Goal: Task Accomplishment & Management: Use online tool/utility

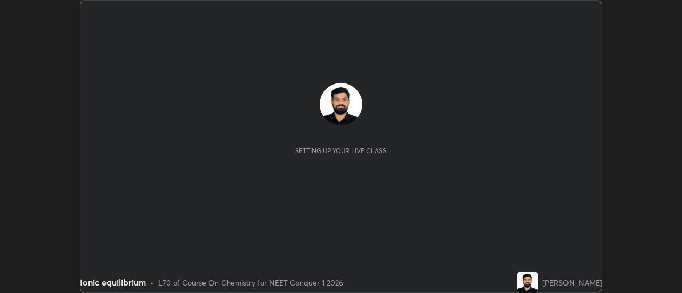
scroll to position [293, 681]
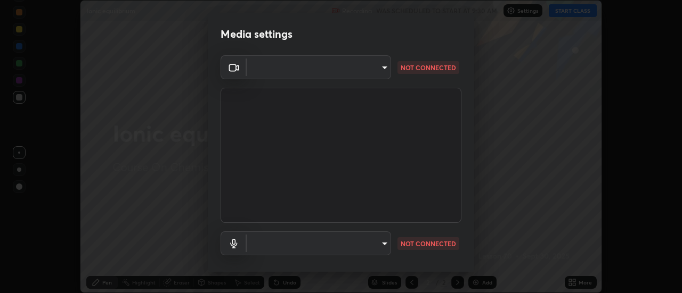
click at [377, 70] on body "Erase all Ionic equilibrium Recording WAS SCHEDULED TO START AT 9:30 AM Setting…" at bounding box center [341, 146] width 682 height 293
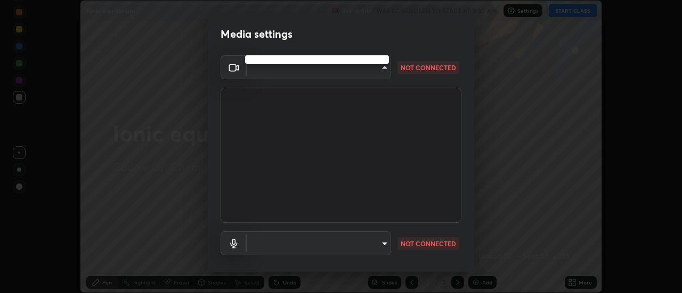
type input "7146dcbbdcde5fe3b2aae6e474f3993d16773ae1ef1a3c535206ea0346673fab"
type input "default"
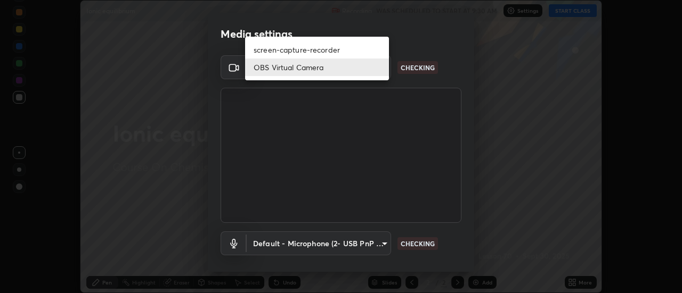
click at [359, 69] on li "OBS Virtual Camera" at bounding box center [317, 68] width 144 height 18
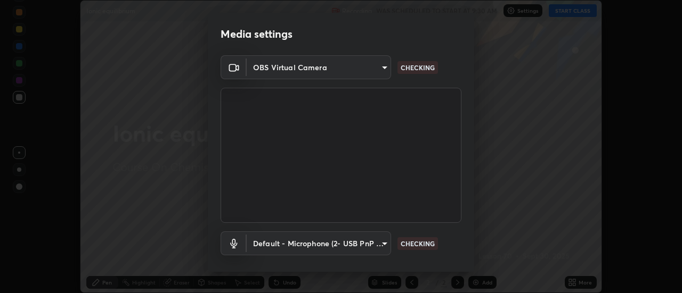
scroll to position [56, 0]
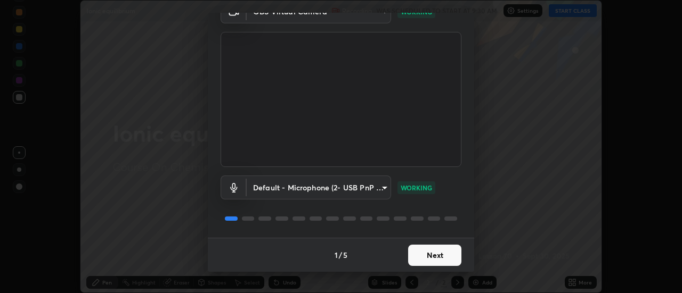
click at [435, 257] on button "Next" at bounding box center [434, 255] width 53 height 21
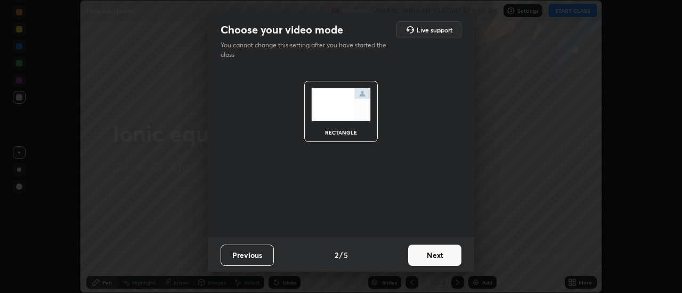
click at [434, 255] on button "Next" at bounding box center [434, 255] width 53 height 21
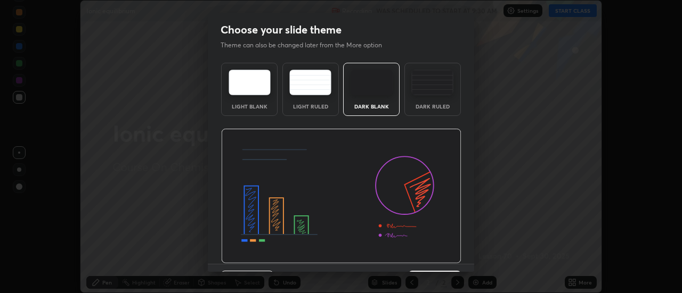
click at [434, 106] on div "Dark Ruled" at bounding box center [432, 106] width 43 height 5
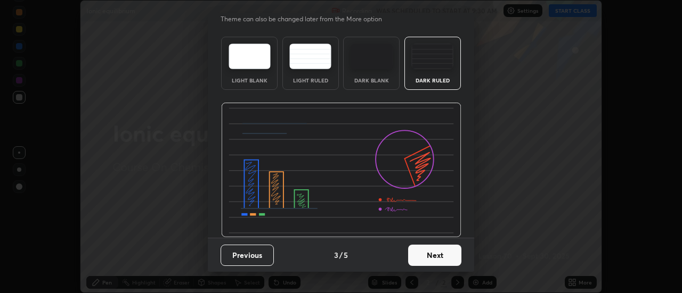
click at [437, 254] on button "Next" at bounding box center [434, 255] width 53 height 21
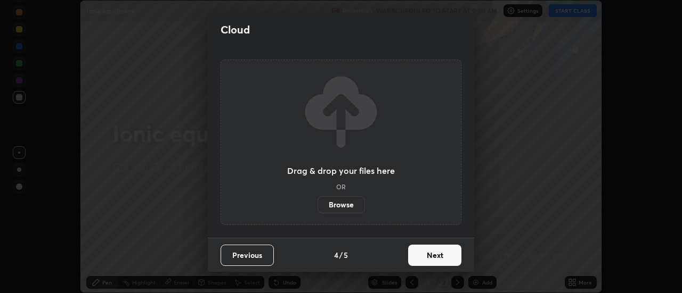
scroll to position [0, 0]
click at [436, 259] on button "Next" at bounding box center [434, 255] width 53 height 21
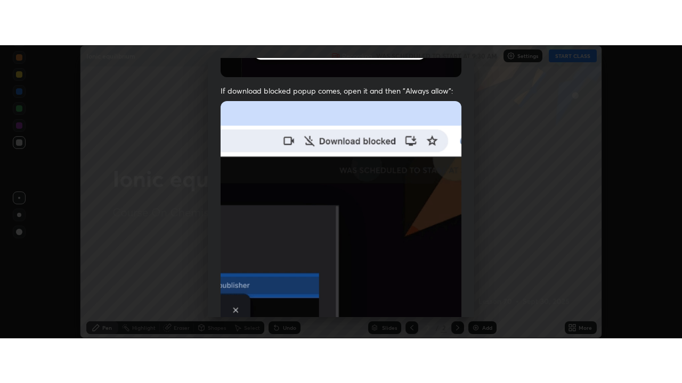
scroll to position [273, 0]
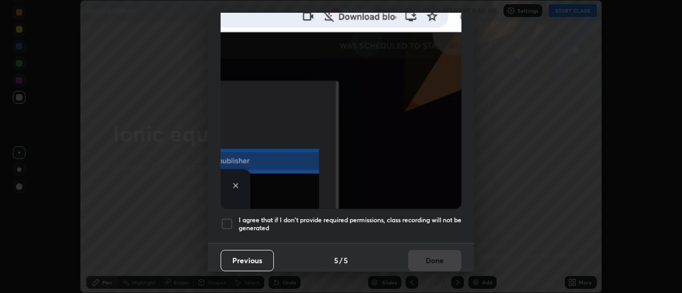
click at [421, 216] on h5 "I agree that if I don't provide required permissions, class recording will not …" at bounding box center [350, 224] width 223 height 17
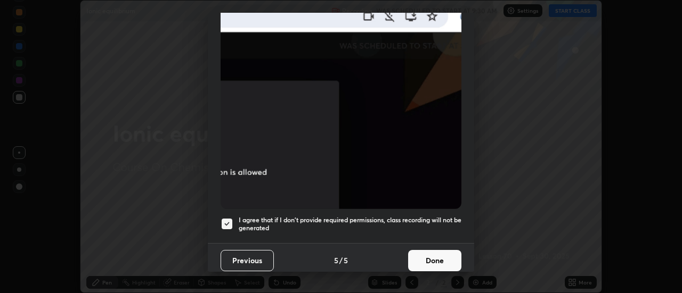
click at [427, 259] on button "Done" at bounding box center [434, 260] width 53 height 21
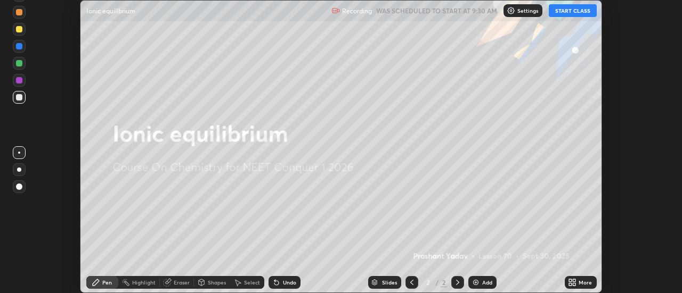
click at [577, 14] on button "START CLASS" at bounding box center [573, 10] width 48 height 13
click at [578, 285] on div "More" at bounding box center [584, 282] width 13 height 5
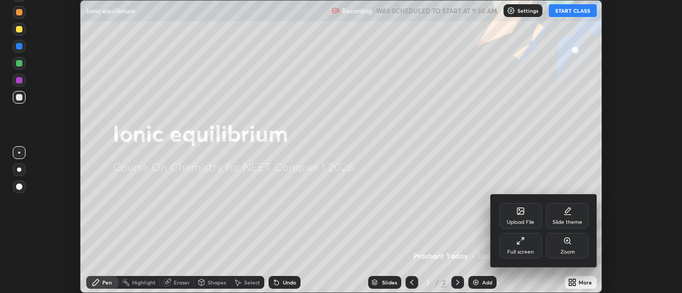
click at [516, 239] on div "Full screen" at bounding box center [520, 246] width 43 height 26
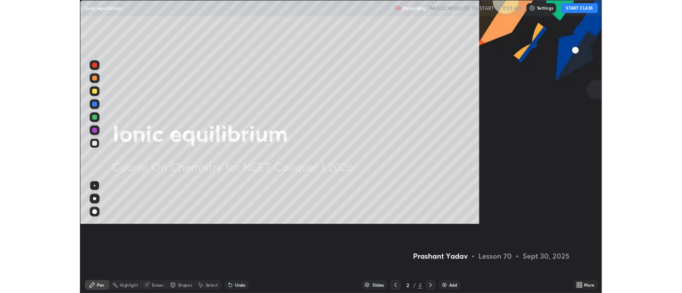
scroll to position [383, 682]
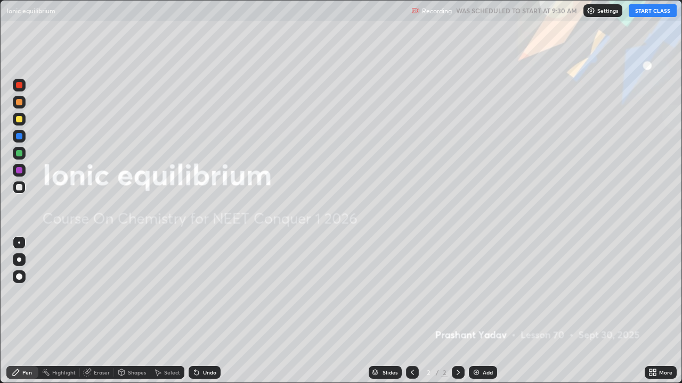
click at [480, 293] on div "Add" at bounding box center [483, 372] width 28 height 13
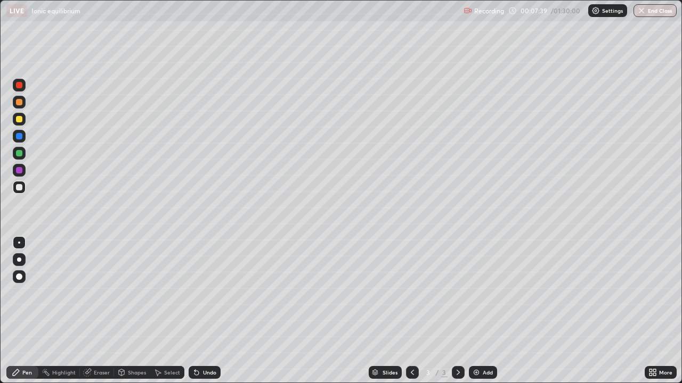
click at [101, 293] on div "Eraser" at bounding box center [97, 372] width 34 height 13
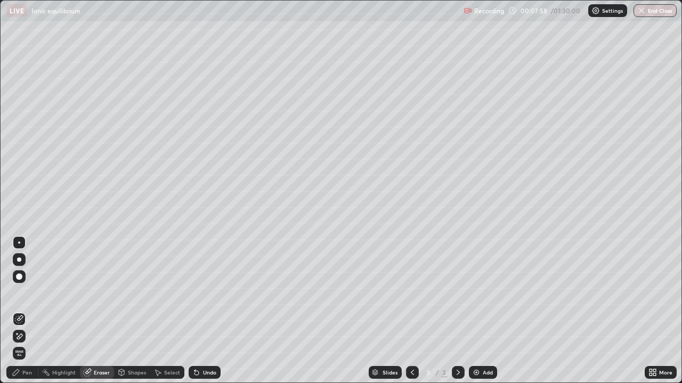
click at [29, 293] on div "Pen" at bounding box center [27, 372] width 10 height 5
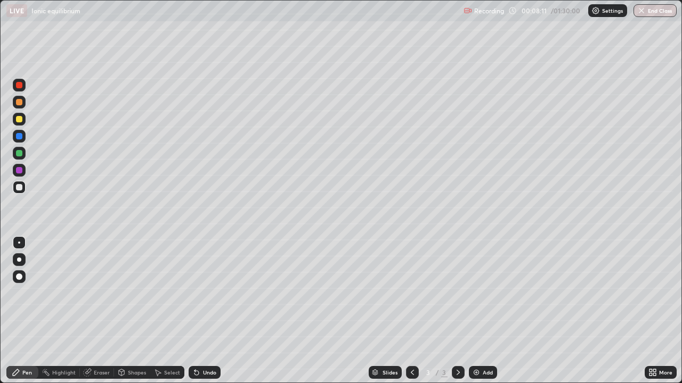
click at [101, 293] on div "Eraser" at bounding box center [102, 372] width 16 height 5
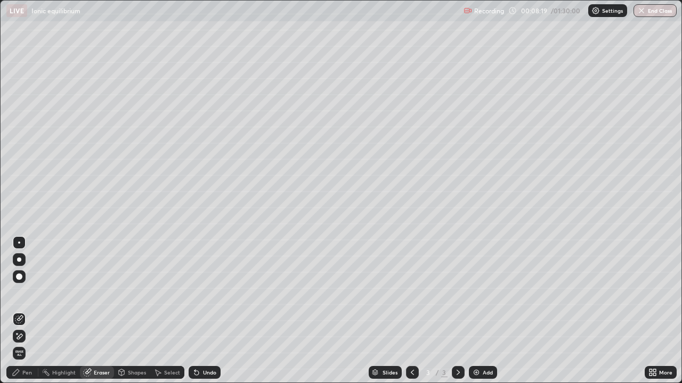
click at [31, 293] on div "Pen" at bounding box center [27, 372] width 10 height 5
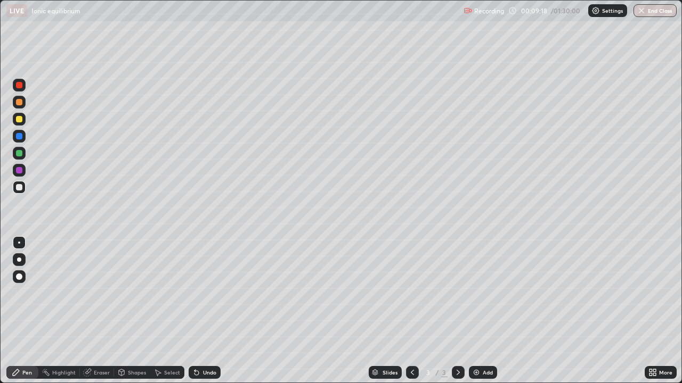
click at [195, 293] on icon at bounding box center [196, 373] width 4 height 4
click at [199, 293] on icon at bounding box center [196, 373] width 9 height 9
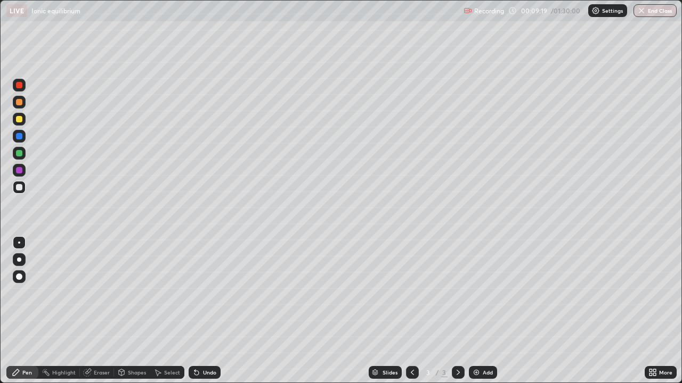
click at [198, 293] on div "Undo" at bounding box center [205, 372] width 32 height 13
click at [487, 293] on div "Add" at bounding box center [483, 372] width 28 height 13
click at [407, 293] on div at bounding box center [412, 372] width 13 height 21
click at [457, 293] on icon at bounding box center [458, 373] width 9 height 9
click at [487, 293] on div "Add" at bounding box center [487, 372] width 10 height 5
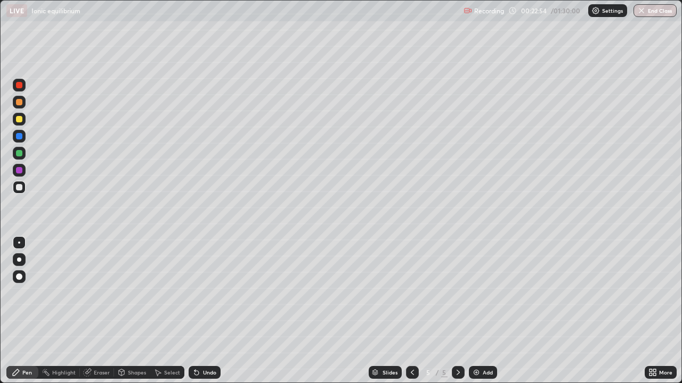
click at [479, 293] on img at bounding box center [476, 373] width 9 height 9
click at [478, 293] on img at bounding box center [476, 373] width 9 height 9
click at [101, 293] on div "Eraser" at bounding box center [102, 372] width 16 height 5
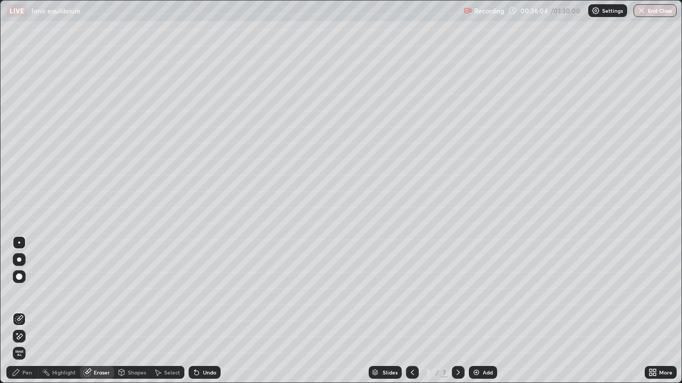
click at [21, 293] on div "Pen" at bounding box center [22, 372] width 32 height 13
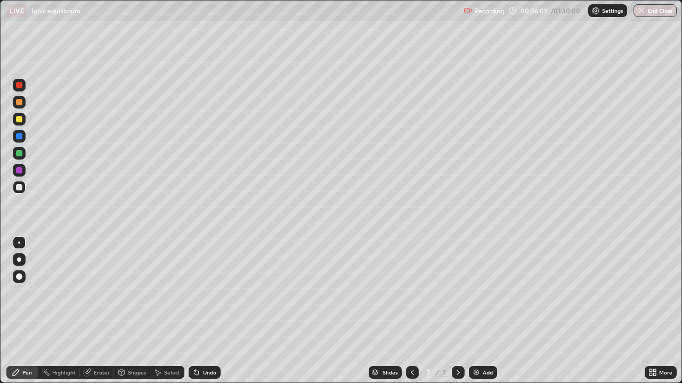
click at [203, 293] on div "Undo" at bounding box center [209, 372] width 13 height 5
click at [102, 293] on div "Eraser" at bounding box center [102, 372] width 16 height 5
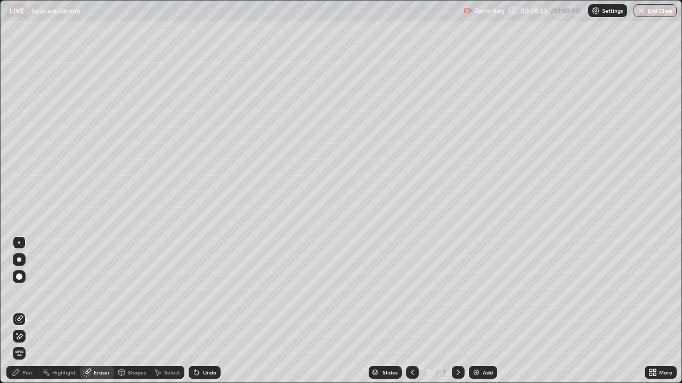
click at [27, 293] on div "Pen" at bounding box center [27, 372] width 10 height 5
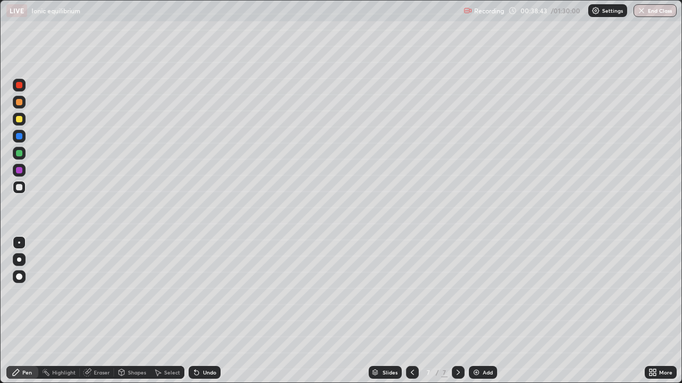
click at [211, 293] on div "Undo" at bounding box center [209, 372] width 13 height 5
click at [484, 293] on div "Add" at bounding box center [487, 372] width 10 height 5
click at [411, 293] on icon at bounding box center [412, 373] width 9 height 9
click at [455, 293] on icon at bounding box center [458, 373] width 9 height 9
click at [411, 293] on icon at bounding box center [412, 373] width 9 height 9
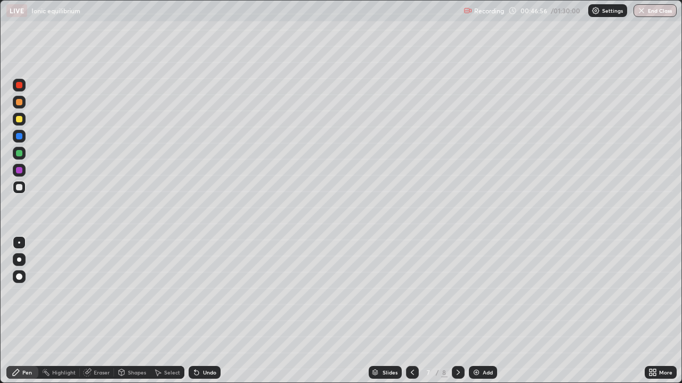
click at [458, 293] on icon at bounding box center [458, 373] width 9 height 9
click at [481, 293] on div "Add" at bounding box center [483, 372] width 28 height 13
click at [474, 293] on img at bounding box center [476, 373] width 9 height 9
click at [207, 293] on div "Undo" at bounding box center [209, 372] width 13 height 5
click at [107, 293] on div "Eraser" at bounding box center [102, 372] width 16 height 5
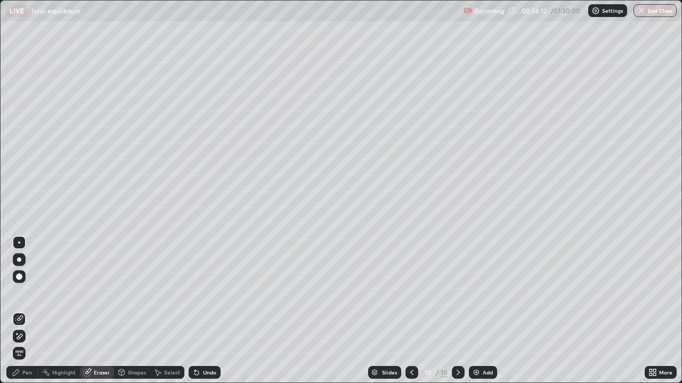
click at [29, 293] on div "Pen" at bounding box center [27, 372] width 10 height 5
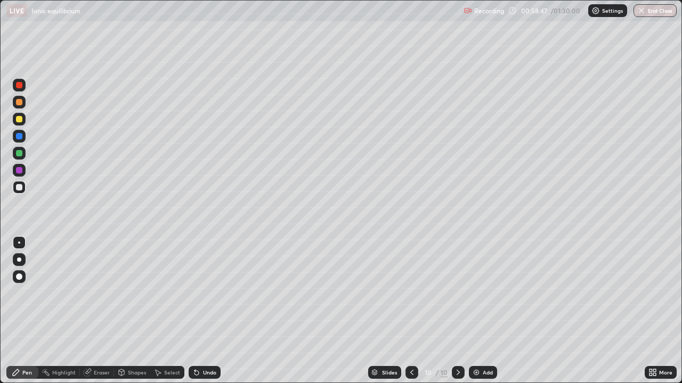
click at [490, 293] on div "Add" at bounding box center [483, 372] width 28 height 13
click at [488, 293] on div "Add" at bounding box center [487, 372] width 10 height 5
click at [205, 293] on div "Undo" at bounding box center [209, 372] width 13 height 5
click at [208, 293] on div "Undo" at bounding box center [209, 372] width 13 height 5
click at [478, 293] on img at bounding box center [476, 373] width 9 height 9
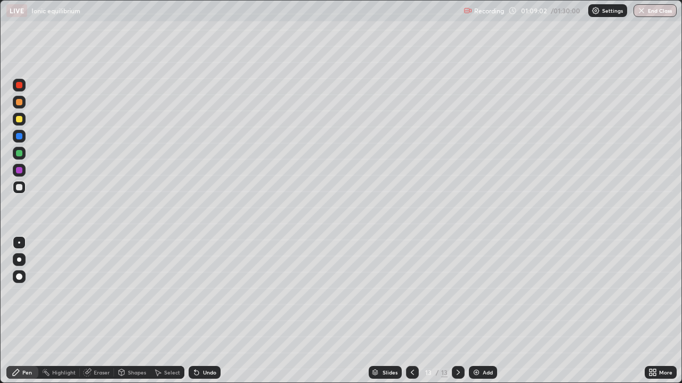
click at [411, 293] on icon at bounding box center [412, 373] width 9 height 9
click at [457, 293] on icon at bounding box center [458, 373] width 9 height 9
click at [101, 293] on div "Eraser" at bounding box center [97, 372] width 34 height 13
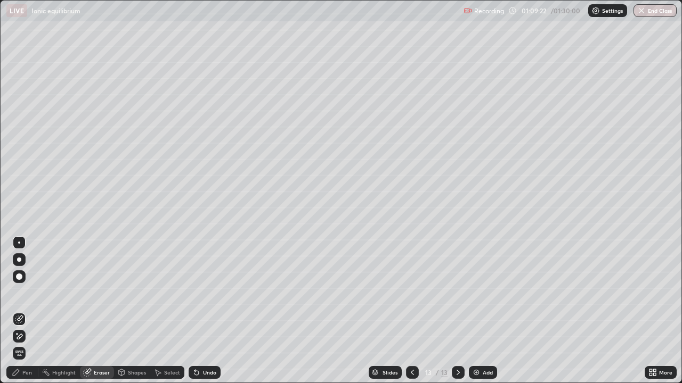
click at [23, 293] on div "Pen" at bounding box center [27, 372] width 10 height 5
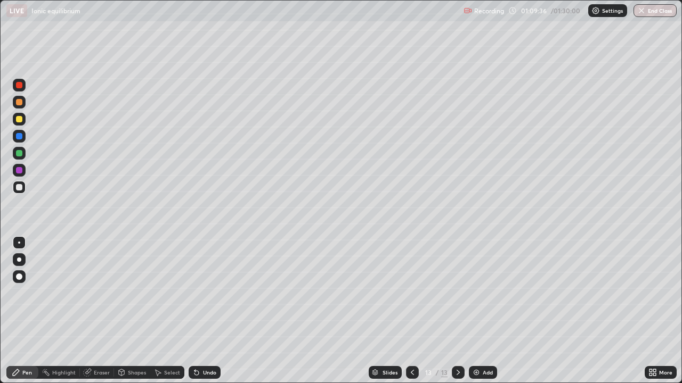
click at [207, 293] on div "Undo" at bounding box center [209, 372] width 13 height 5
click at [482, 293] on div "Add" at bounding box center [487, 372] width 10 height 5
click at [640, 11] on img "button" at bounding box center [641, 10] width 9 height 9
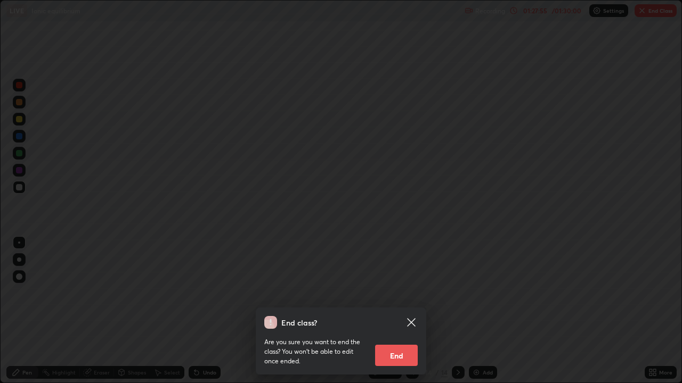
click at [390, 293] on button "End" at bounding box center [396, 355] width 43 height 21
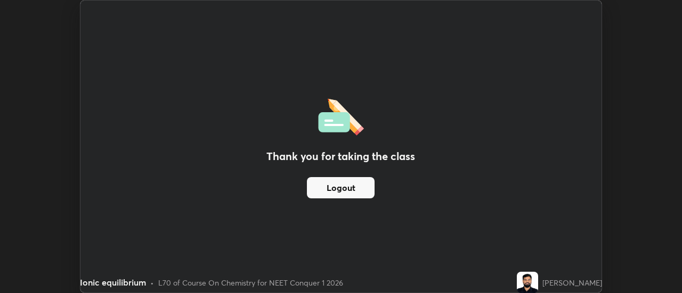
scroll to position [52961, 52573]
